Goal: Task Accomplishment & Management: Use online tool/utility

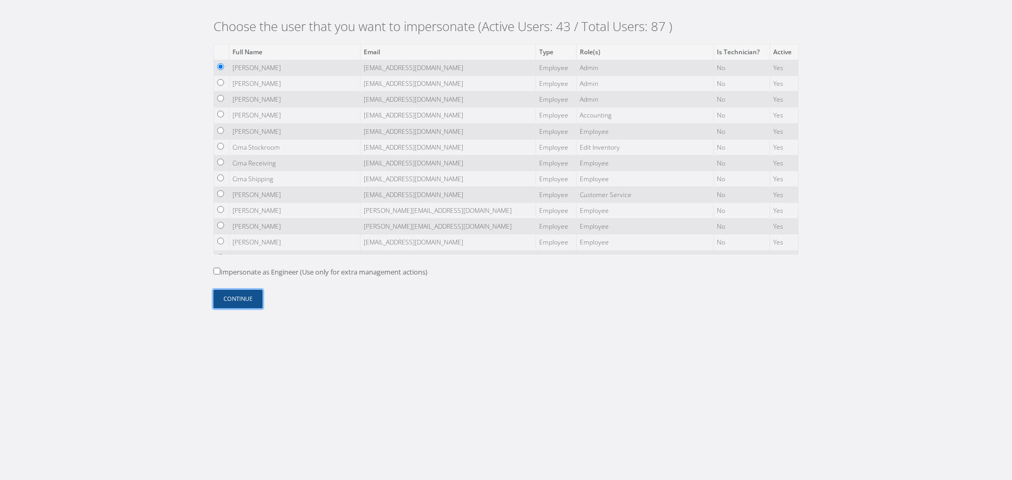
click at [239, 302] on button "Continue" at bounding box center [238, 299] width 49 height 18
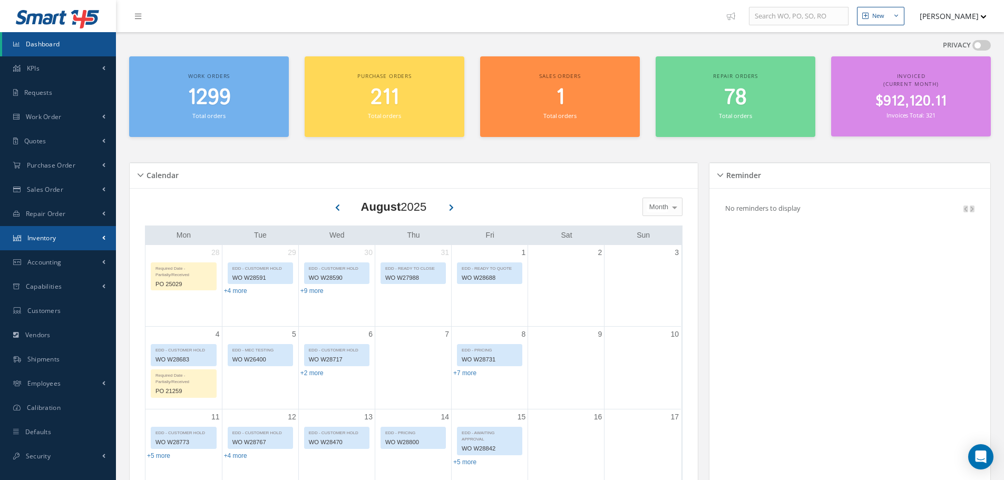
click at [70, 239] on link "Inventory" at bounding box center [58, 238] width 116 height 24
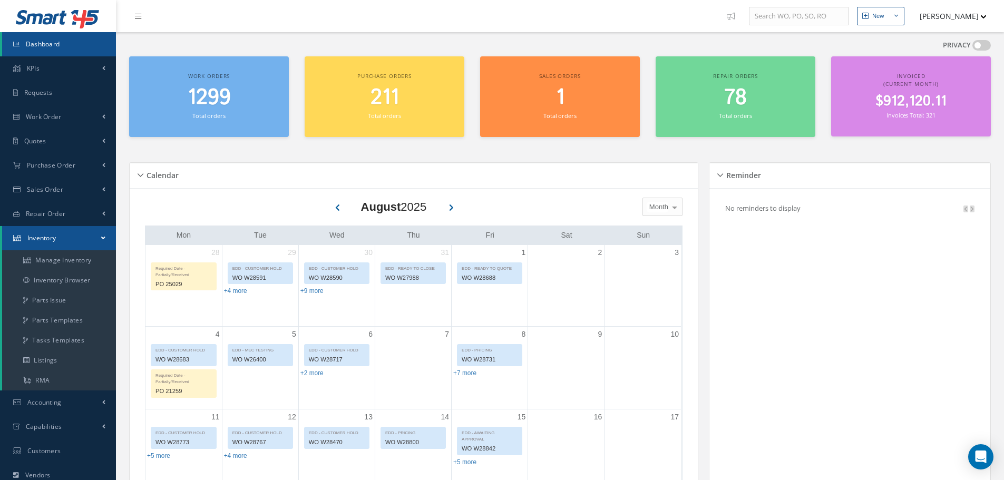
click at [100, 238] on link "Inventory" at bounding box center [59, 238] width 114 height 24
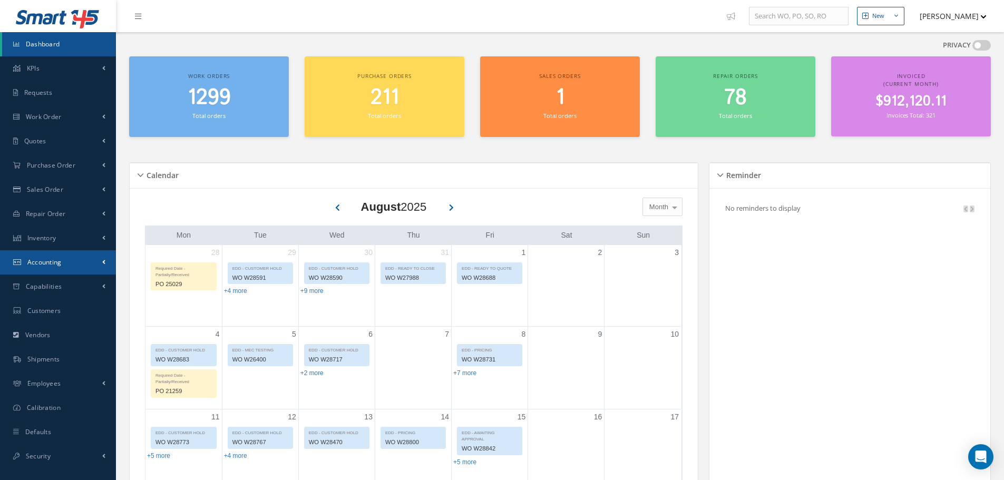
click at [95, 259] on link "Accounting" at bounding box center [58, 262] width 116 height 24
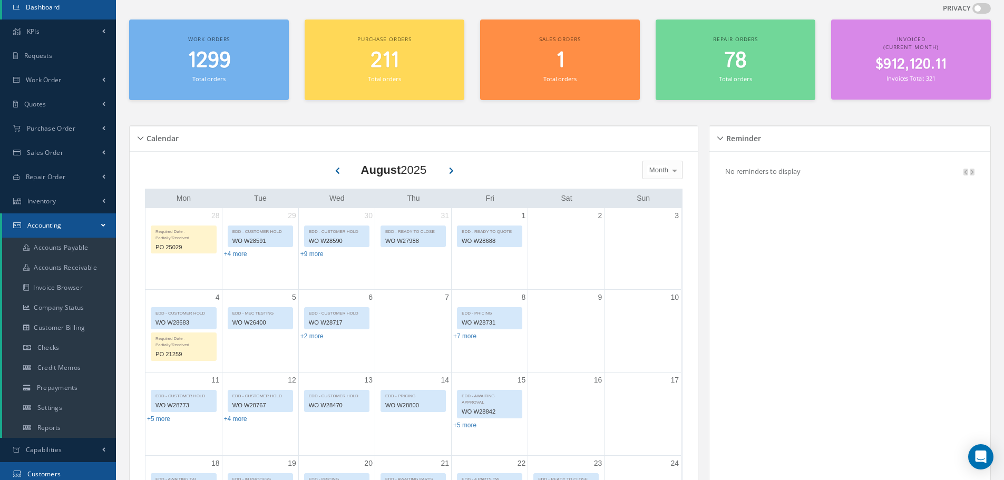
scroll to position [53, 0]
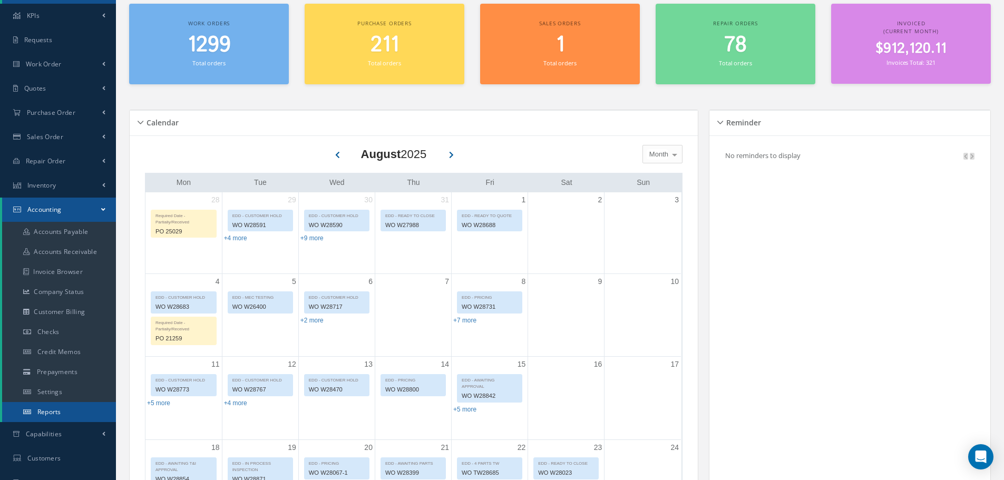
click at [53, 410] on span "Reports" at bounding box center [49, 412] width 24 height 9
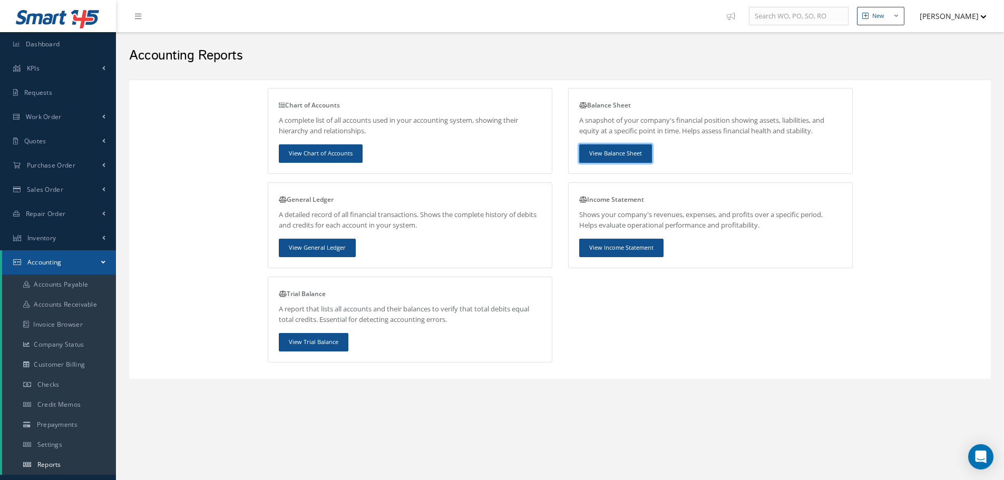
click at [615, 151] on link "View Balance Sheet" at bounding box center [615, 153] width 73 height 18
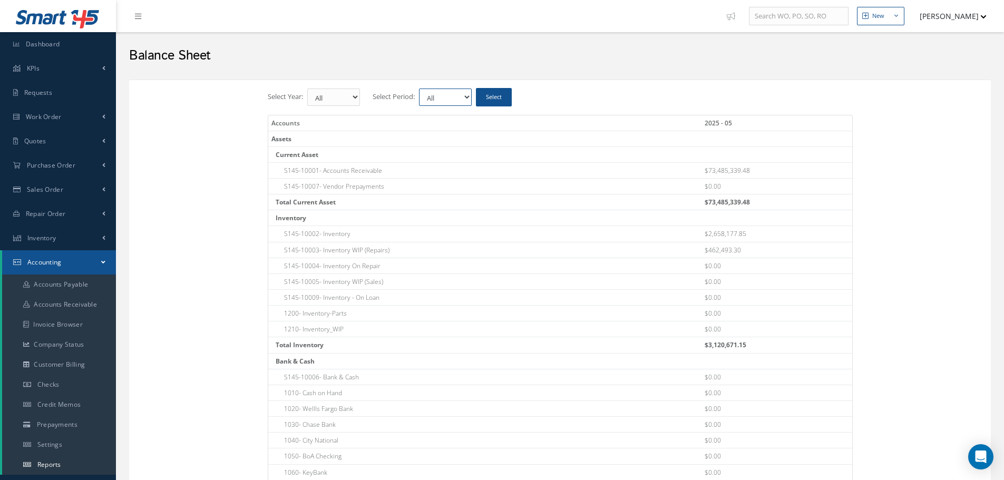
click at [447, 98] on select "All" at bounding box center [445, 97] width 53 height 17
click at [334, 98] on select "All 2025" at bounding box center [333, 97] width 53 height 17
click at [349, 42] on div "Balance Sheet" at bounding box center [560, 53] width 878 height 32
